Goal: Task Accomplishment & Management: Manage account settings

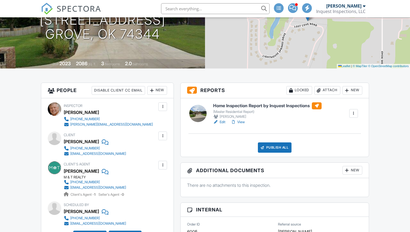
click at [354, 113] on div at bounding box center [353, 113] width 5 height 5
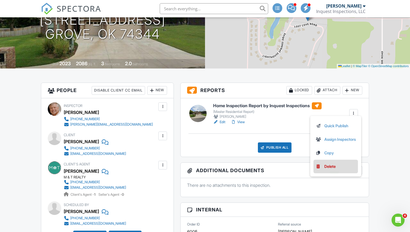
click at [329, 167] on div "Delete" at bounding box center [329, 167] width 11 height 6
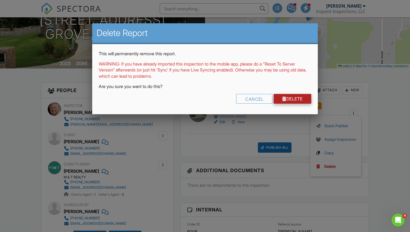
click at [293, 95] on link "Delete" at bounding box center [293, 99] width 38 height 10
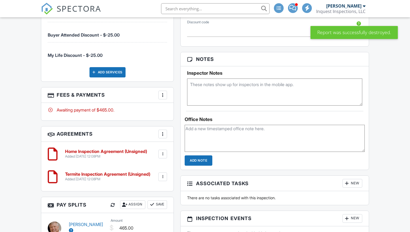
scroll to position [412, 0]
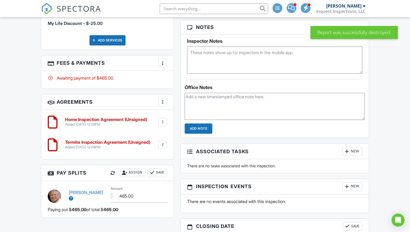
click at [163, 122] on div at bounding box center [162, 122] width 5 height 5
click at [147, 163] on li "Delete" at bounding box center [148, 165] width 31 height 14
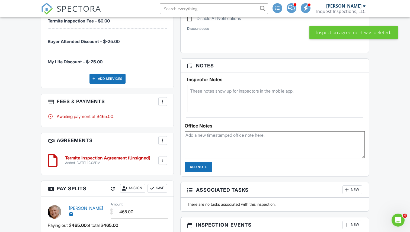
scroll to position [366, 0]
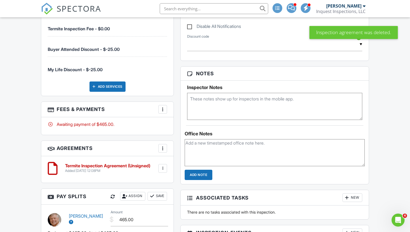
click at [162, 108] on div at bounding box center [162, 109] width 5 height 5
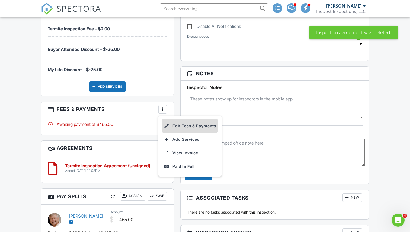
click at [175, 124] on li "Edit Fees & Payments" at bounding box center [190, 126] width 57 height 14
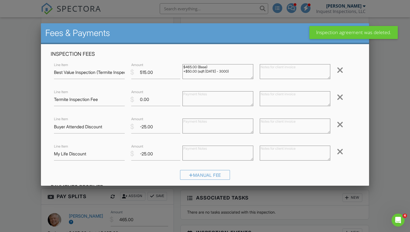
click at [342, 66] on div at bounding box center [340, 70] width 7 height 9
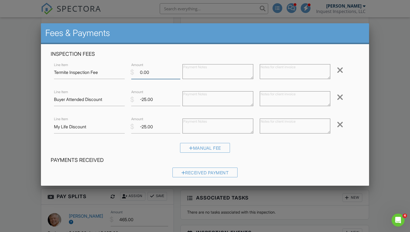
click at [142, 72] on input "0.00" at bounding box center [155, 72] width 49 height 13
type input "100.00"
click at [340, 99] on div at bounding box center [340, 97] width 7 height 9
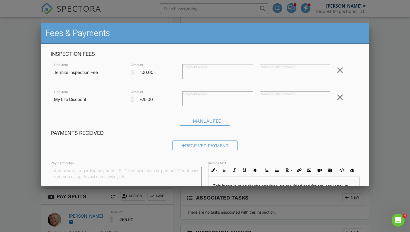
click at [340, 99] on div at bounding box center [340, 97] width 7 height 9
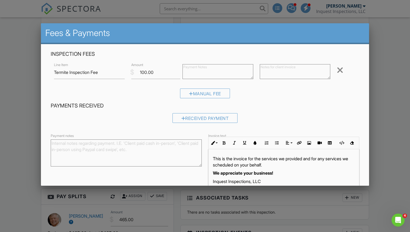
scroll to position [30, 0]
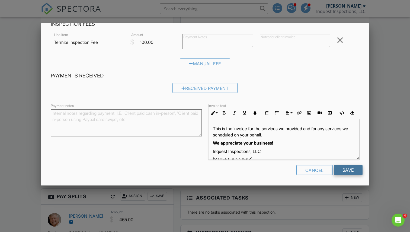
click at [344, 172] on input "Save" at bounding box center [348, 170] width 29 height 10
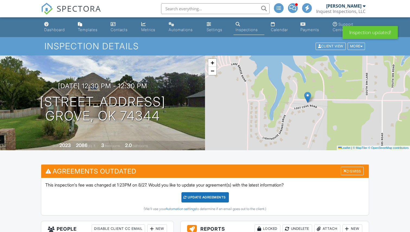
scroll to position [58, 0]
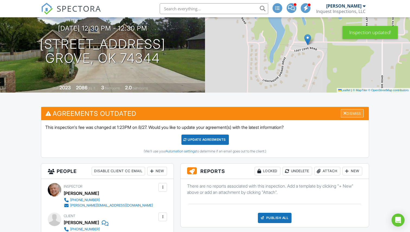
click at [353, 114] on div "Dismiss" at bounding box center [352, 113] width 23 height 8
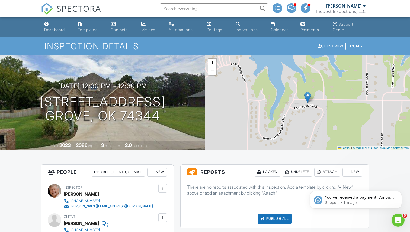
scroll to position [0, 0]
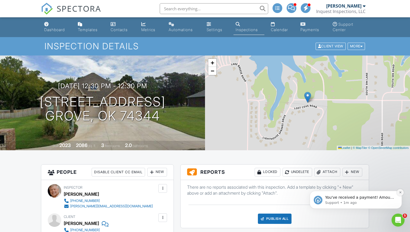
click at [399, 193] on icon "Dismiss notification" at bounding box center [400, 192] width 3 height 3
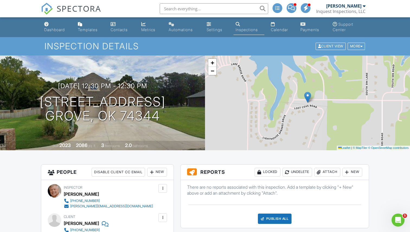
click at [326, 174] on div "Attach" at bounding box center [327, 172] width 26 height 9
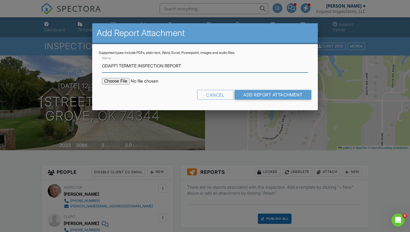
type input "ODAFF1 TERMITE INSPECTION REPORT"
click at [115, 81] on input "file" at bounding box center [148, 81] width 92 height 7
type input "C:\fakepath\Lori Krieckhaus ODAFF1 Termite Inspection .pdf"
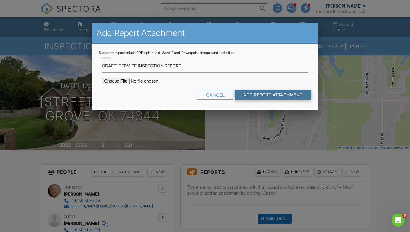
click at [268, 97] on input "Add Report Attachment" at bounding box center [273, 95] width 77 height 10
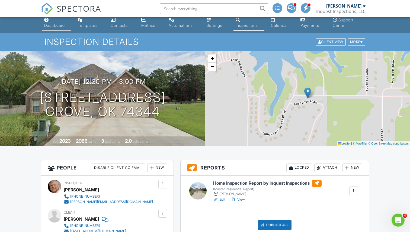
click at [56, 25] on div "Dashboard" at bounding box center [54, 25] width 21 height 5
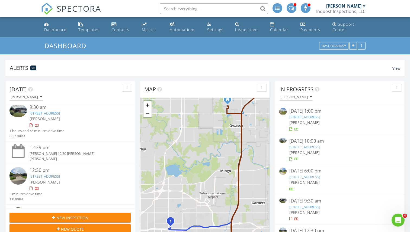
scroll to position [3, 0]
click at [19, 111] on img at bounding box center [17, 111] width 17 height 13
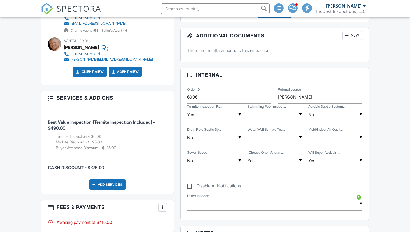
scroll to position [305, 0]
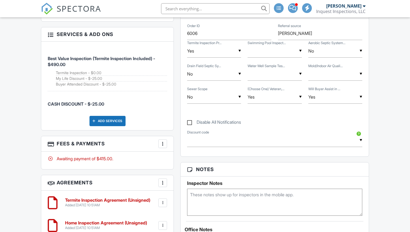
click at [163, 146] on div at bounding box center [162, 143] width 5 height 5
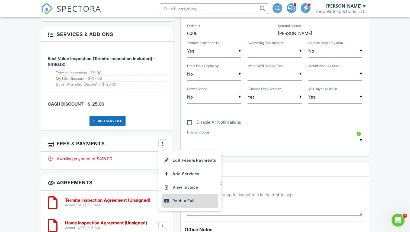
scroll to position [0, 0]
click at [185, 200] on div "Paid In Full" at bounding box center [190, 201] width 52 height 7
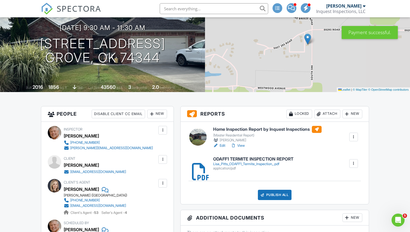
scroll to position [67, 0]
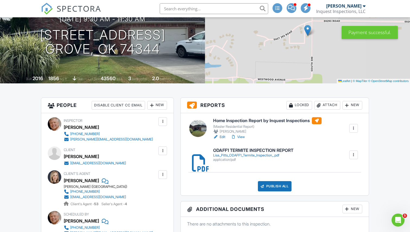
click at [271, 188] on div "Publish All" at bounding box center [275, 186] width 34 height 10
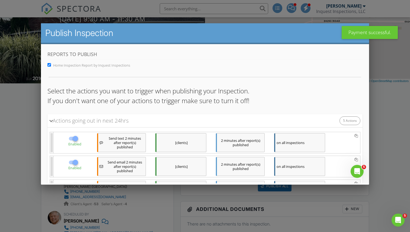
scroll to position [102, 0]
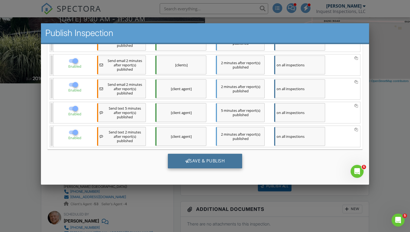
click at [200, 160] on div "Save & Publish" at bounding box center [205, 161] width 75 height 15
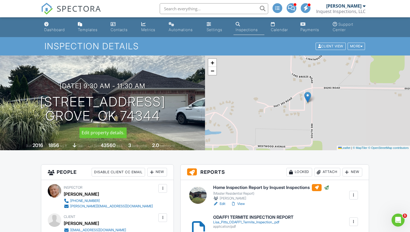
scroll to position [126, 0]
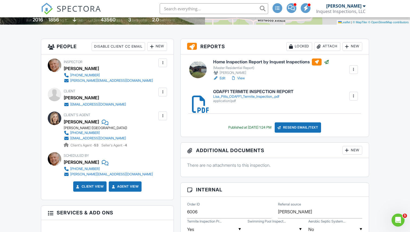
click at [63, 98] on div "Client Lisa Pitts lisap@newellcoach.com" at bounding box center [107, 98] width 119 height 20
drag, startPoint x: 64, startPoint y: 98, endPoint x: 86, endPoint y: 98, distance: 22.0
click at [86, 98] on div "[PERSON_NAME]" at bounding box center [97, 98] width 67 height 8
copy div "[PERSON_NAME]"
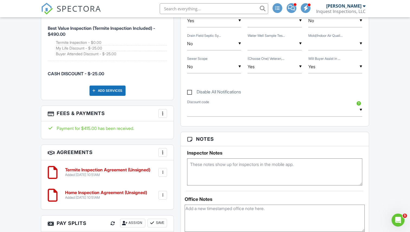
scroll to position [345, 0]
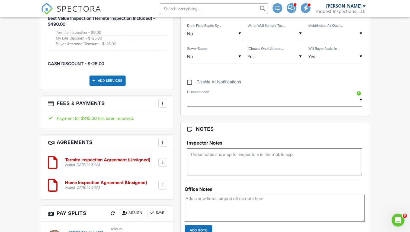
click at [162, 105] on div at bounding box center [162, 103] width 5 height 5
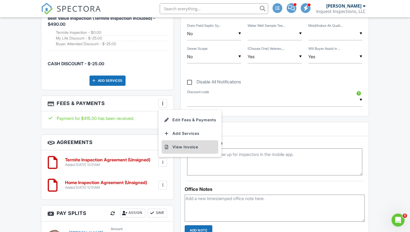
click at [176, 146] on li "View Invoice" at bounding box center [190, 147] width 57 height 14
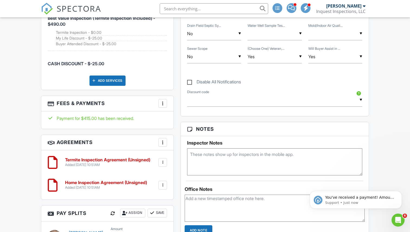
scroll to position [0, 0]
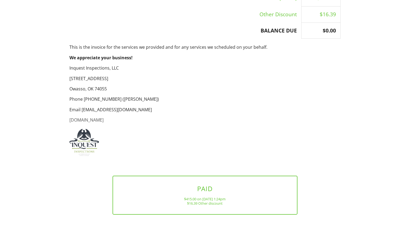
scroll to position [269, 0]
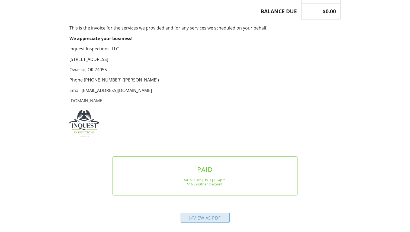
click at [200, 219] on div "View as PDF" at bounding box center [205, 218] width 49 height 10
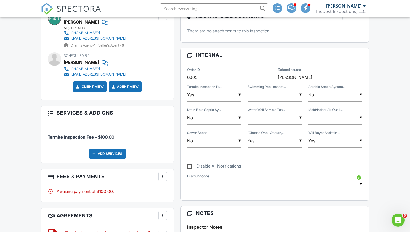
scroll to position [244, 0]
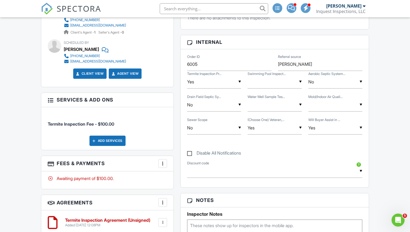
click at [163, 161] on div at bounding box center [162, 163] width 5 height 5
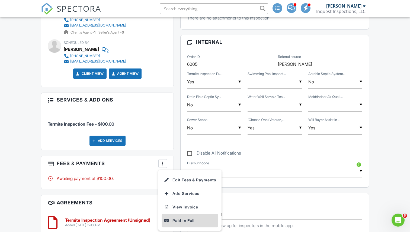
click at [183, 218] on li "Paid In Full" at bounding box center [190, 221] width 57 height 14
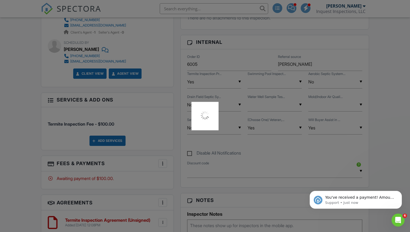
scroll to position [0, 0]
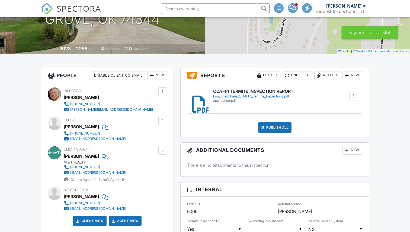
scroll to position [101, 0]
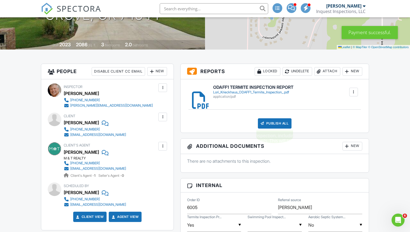
click at [272, 124] on div "Publish All" at bounding box center [275, 124] width 34 height 10
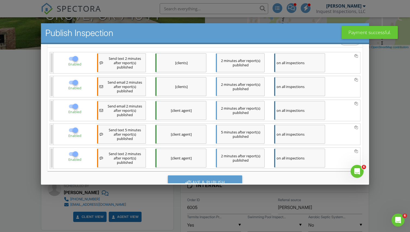
scroll to position [91, 0]
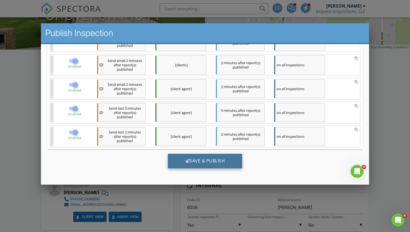
click at [200, 162] on div "Save & Publish" at bounding box center [205, 161] width 75 height 15
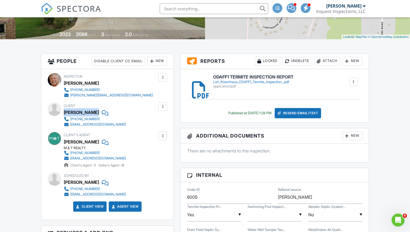
drag, startPoint x: 64, startPoint y: 112, endPoint x: 100, endPoint y: 113, distance: 36.1
click at [100, 113] on div "[PERSON_NAME]" at bounding box center [97, 112] width 67 height 8
copy div "[PERSON_NAME]"
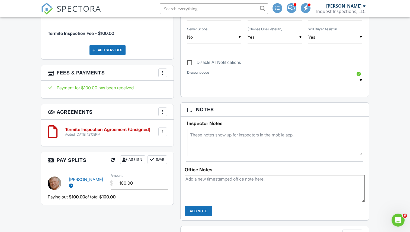
scroll to position [321, 0]
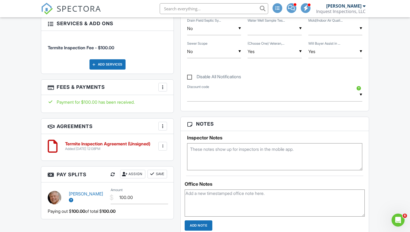
click at [164, 87] on div at bounding box center [162, 87] width 5 height 5
click at [183, 130] on li "View Invoice" at bounding box center [190, 131] width 57 height 14
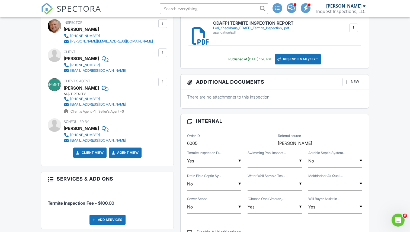
scroll to position [126, 0]
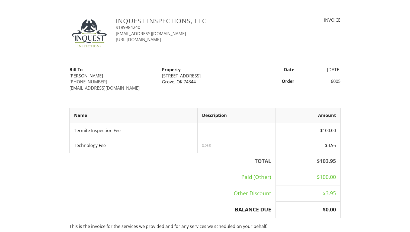
scroll to position [199, 0]
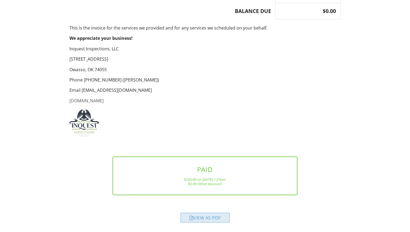
click at [206, 220] on div "View as PDF" at bounding box center [205, 218] width 49 height 10
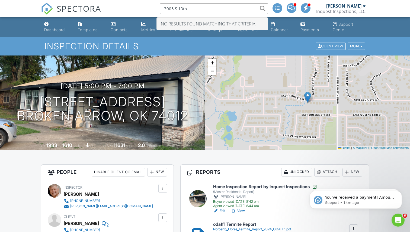
click at [53, 30] on div "Dashboard" at bounding box center [54, 29] width 21 height 5
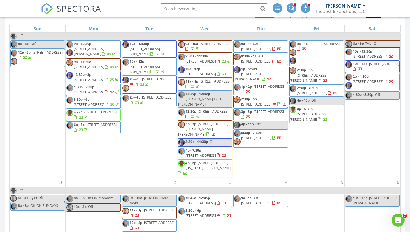
scroll to position [15, 0]
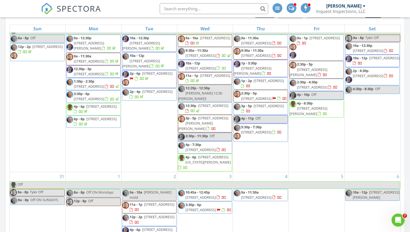
click at [313, 126] on div "29 9a - 1p 141 N 41st W Ave & 227 W 41st St N Tulsa, Tulsa 74127 2:30p - 5p 152…" at bounding box center [317, 95] width 56 height 154
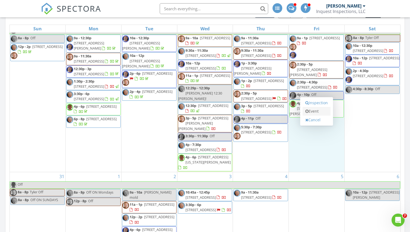
click at [314, 114] on link "Event" at bounding box center [317, 111] width 28 height 9
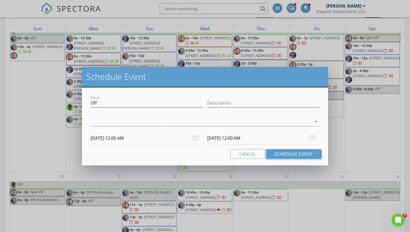
click at [123, 103] on input "Off" at bounding box center [147, 103] width 112 height 9
click at [245, 155] on button "Cancel" at bounding box center [247, 154] width 35 height 10
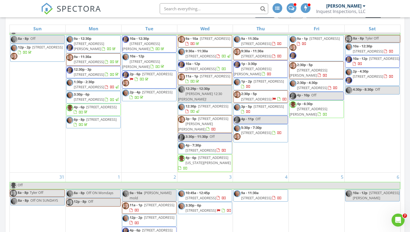
scroll to position [14, 0]
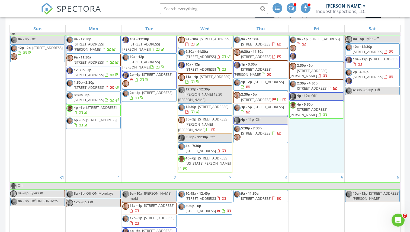
click at [311, 131] on div "29 9a - 1p 141 N 41st W Ave & 227 W 41st St N Tulsa, Tulsa 74127 2:30p - 5p 152…" at bounding box center [317, 96] width 56 height 154
click at [314, 118] on link "Event" at bounding box center [317, 116] width 28 height 9
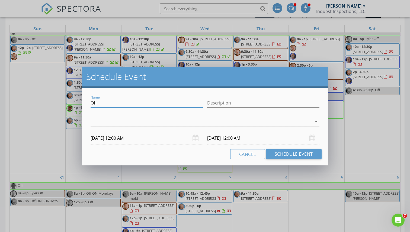
click at [135, 104] on input "Off" at bounding box center [147, 103] width 112 height 9
type input "O"
type input "[PERSON_NAME] SEWER SCOPE"
click at [115, 123] on div at bounding box center [201, 121] width 221 height 9
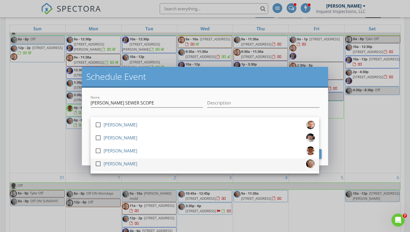
click at [100, 163] on div at bounding box center [98, 163] width 9 height 9
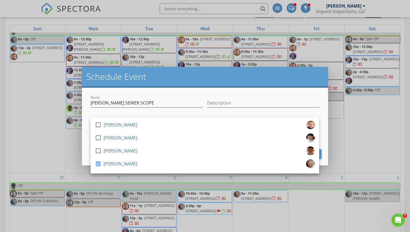
click at [137, 112] on div at bounding box center [147, 111] width 112 height 3
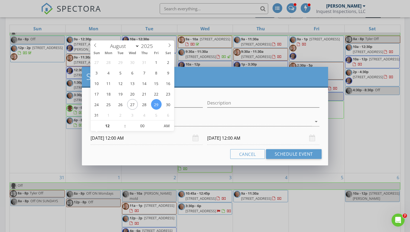
click at [133, 136] on input "08/29/2025 12:00 AM" at bounding box center [147, 138] width 112 height 13
click at [108, 126] on input "12" at bounding box center [107, 126] width 33 height 11
type input "05"
type input "08/29/2025 5:00 AM"
click at [145, 127] on input "00" at bounding box center [142, 126] width 33 height 11
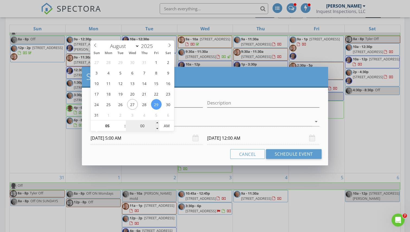
type input "08/30/2025 5:00 AM"
type input "30"
type input "08/29/2025 5:30 PM"
type input "08/30/2025 5:30 PM"
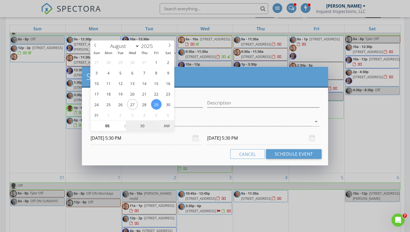
click at [164, 124] on span "AM" at bounding box center [166, 126] width 15 height 11
type input "30"
click at [235, 135] on input "08/30/2025 5:30 PM" at bounding box center [263, 138] width 112 height 13
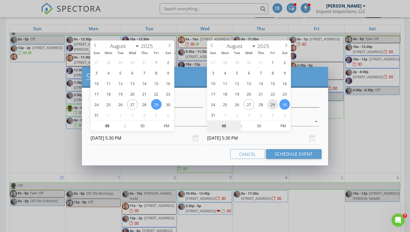
type input "08/29/2025 5:30 PM"
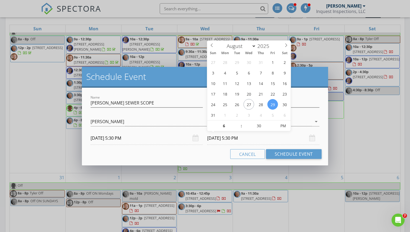
type input "06"
type input "08/29/2025 6:30 PM"
click at [177, 154] on div "Cancel Schedule Event" at bounding box center [204, 154] width 233 height 10
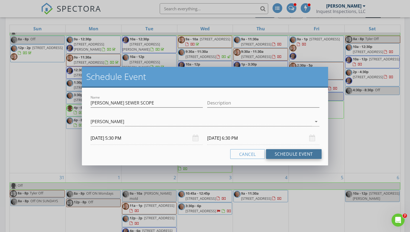
click at [283, 152] on button "Schedule Event" at bounding box center [294, 154] width 56 height 10
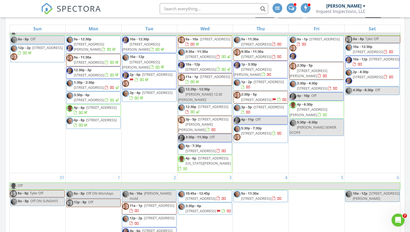
scroll to position [0, 0]
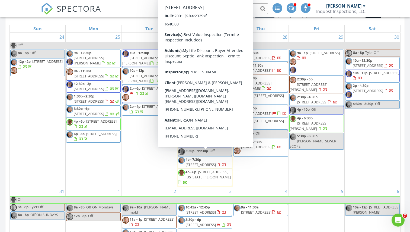
click at [202, 162] on span "[STREET_ADDRESS]" at bounding box center [201, 164] width 30 height 5
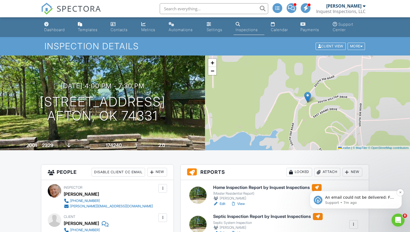
click at [354, 198] on p "An email could not be delivered: For more information, view Why emails don't ge…" at bounding box center [360, 197] width 70 height 5
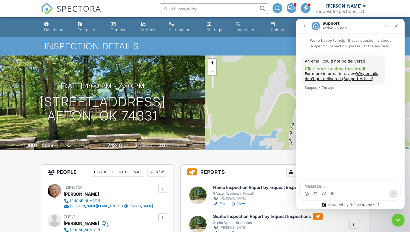
click at [329, 68] on span "Click here to view the email." at bounding box center [336, 68] width 62 height 5
click at [396, 220] on icon "Close Intercom Messenger" at bounding box center [397, 219] width 7 height 7
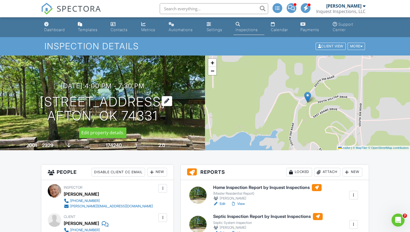
click at [68, 101] on h1 "24336 S Hilltop Dr Afton, OK 74331" at bounding box center [103, 109] width 126 height 29
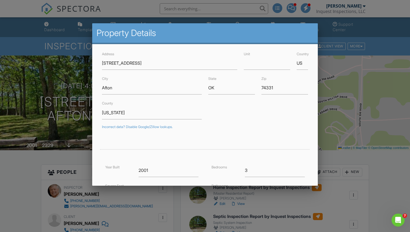
click at [69, 118] on div at bounding box center [205, 118] width 410 height 290
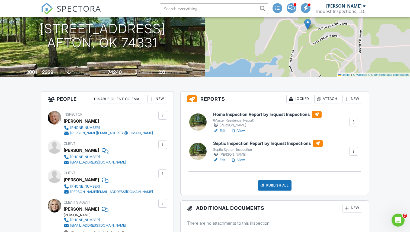
scroll to position [70, 0]
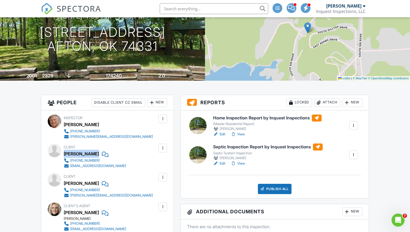
drag, startPoint x: 64, startPoint y: 154, endPoint x: 98, endPoint y: 155, distance: 33.9
click at [98, 155] on div "Michael Trussell" at bounding box center [97, 154] width 67 height 8
copy div "Michael Trussell"
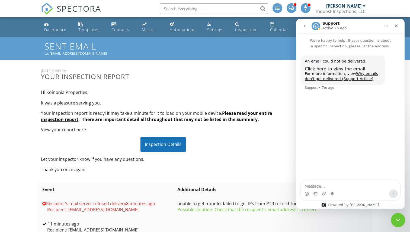
click at [397, 219] on icon "Close Intercom Messenger" at bounding box center [397, 219] width 7 height 7
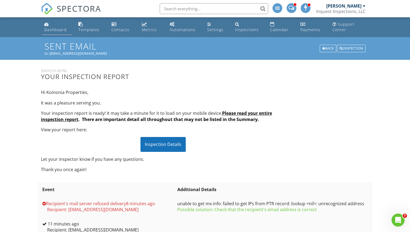
click at [56, 30] on div "Dashboard" at bounding box center [55, 29] width 23 height 5
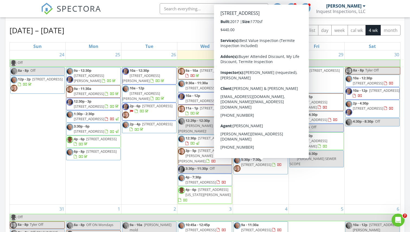
scroll to position [238, 0]
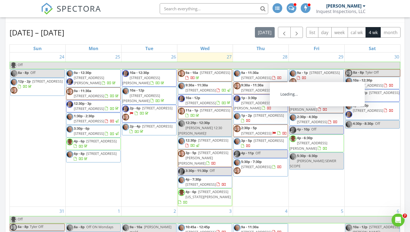
click at [321, 75] on span "[STREET_ADDRESS]" at bounding box center [324, 72] width 30 height 5
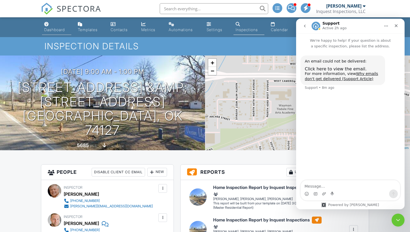
click at [58, 32] on div "Dashboard" at bounding box center [54, 29] width 21 height 5
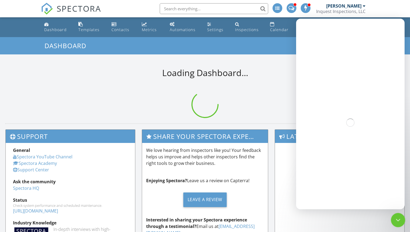
click at [395, 219] on icon "Close Intercom Messenger" at bounding box center [397, 219] width 7 height 7
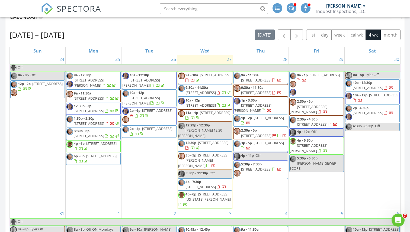
scroll to position [235, 0]
click at [400, 219] on icon "Open Intercom Messenger" at bounding box center [397, 219] width 9 height 9
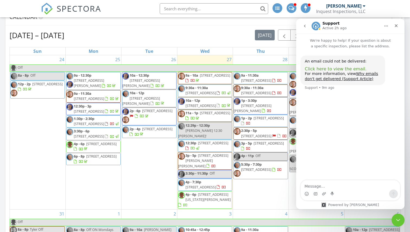
click at [327, 68] on span "Click here to view the email." at bounding box center [336, 68] width 62 height 5
click at [399, 221] on icon "Close Intercom Messenger" at bounding box center [397, 219] width 7 height 7
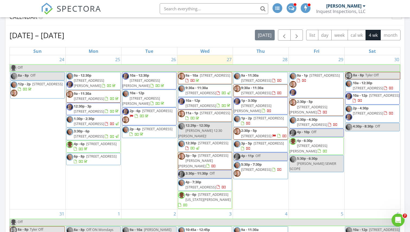
click at [217, 108] on div at bounding box center [219, 106] width 4 height 4
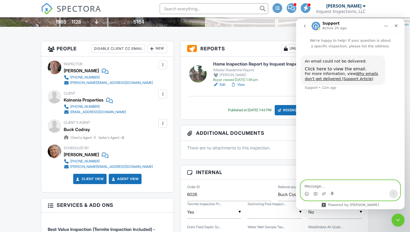
scroll to position [139, 0]
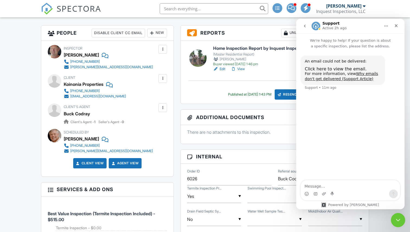
click at [398, 221] on icon "Close Intercom Messenger" at bounding box center [397, 219] width 7 height 7
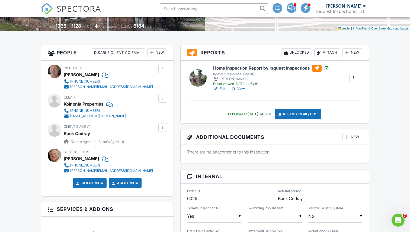
scroll to position [122, 0]
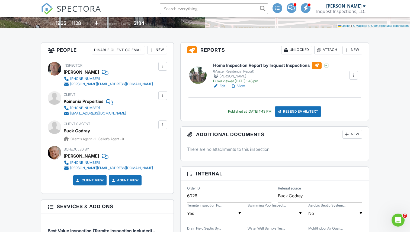
click at [161, 98] on div at bounding box center [162, 95] width 5 height 5
click at [158, 113] on li "Edit" at bounding box center [154, 112] width 20 height 14
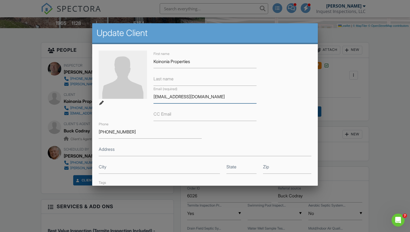
click at [182, 97] on input "[EMAIL_ADDRESS][DOMAIN_NAME]" at bounding box center [204, 96] width 103 height 13
click at [233, 98] on input "founder@koinoniaproperties.com" at bounding box center [204, 96] width 103 height 13
click at [190, 97] on input "founder@koinoniaproperties.com" at bounding box center [204, 96] width 103 height 13
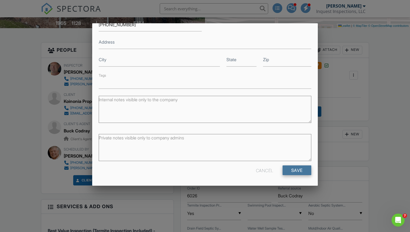
type input "[EMAIL_ADDRESS][DOMAIN_NAME]"
click at [288, 170] on input "Save" at bounding box center [297, 171] width 29 height 10
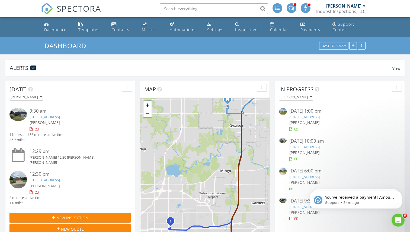
scroll to position [494, 410]
click at [116, 31] on div "Contacts" at bounding box center [120, 29] width 18 height 5
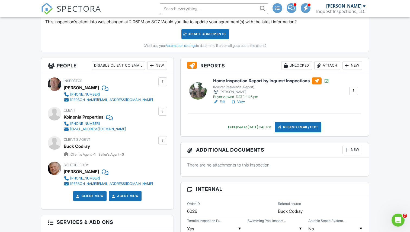
scroll to position [167, 0]
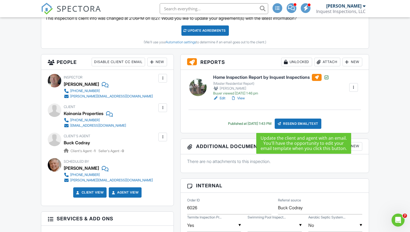
click at [288, 123] on div "Resend Email/Text" at bounding box center [298, 124] width 47 height 10
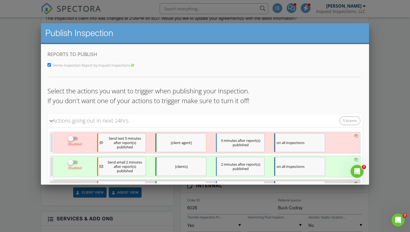
scroll to position [102, 0]
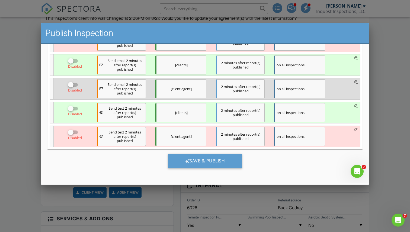
click at [379, 82] on div at bounding box center [205, 118] width 410 height 290
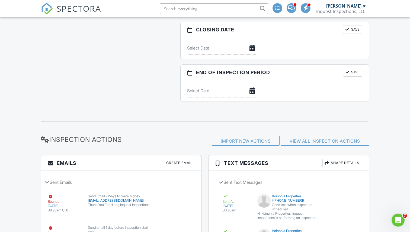
scroll to position [801, 0]
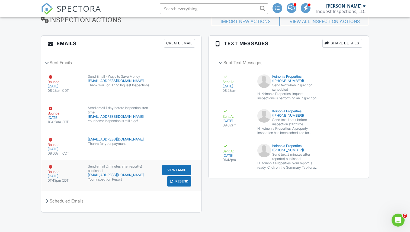
click at [175, 182] on button "Resend" at bounding box center [179, 182] width 24 height 10
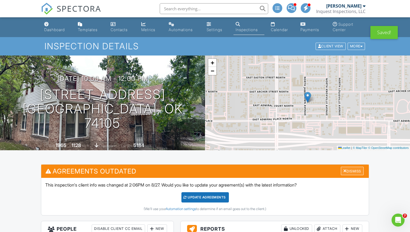
click at [346, 170] on div "Dismiss" at bounding box center [352, 171] width 23 height 8
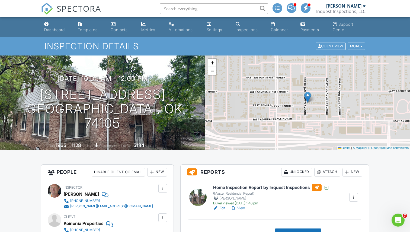
click at [57, 30] on div "Dashboard" at bounding box center [54, 29] width 21 height 5
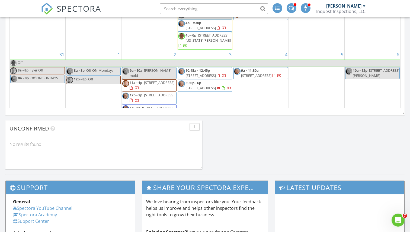
scroll to position [411, 0]
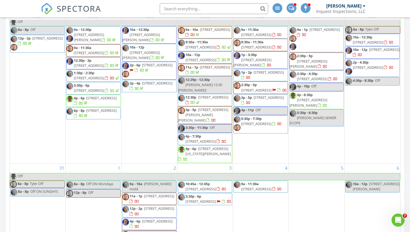
scroll to position [5, 0]
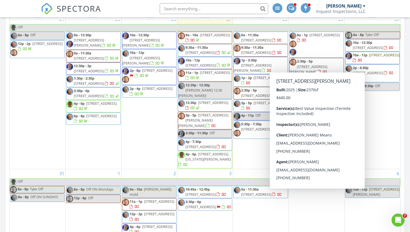
click at [406, 71] on div "[DATE] [PERSON_NAME] 9:30 am [STREET_ADDRESS] [PERSON_NAME] 1 hours and 56 minu…" at bounding box center [205, 53] width 410 height 494
